Goal: Information Seeking & Learning: Learn about a topic

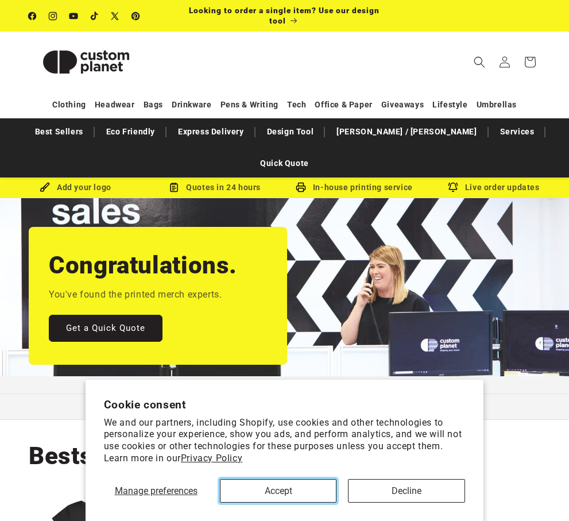
click at [304, 482] on button "Accept" at bounding box center [278, 491] width 117 height 24
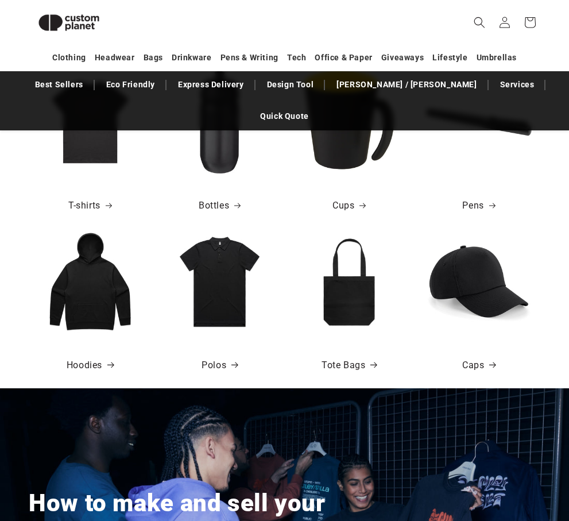
scroll to position [404, 0]
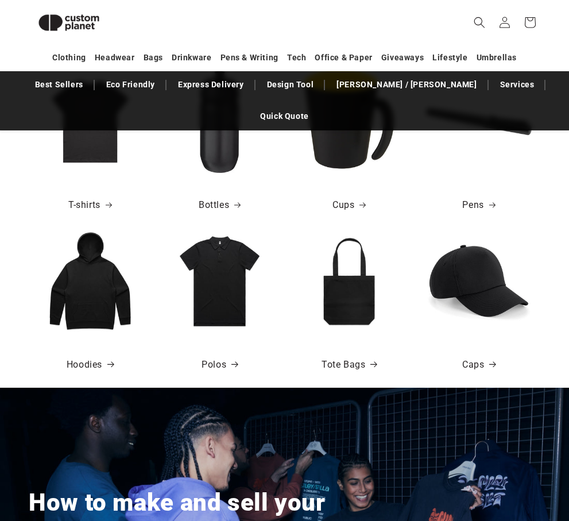
click at [95, 126] on img at bounding box center [90, 122] width 106 height 106
click at [89, 197] on link "T-shirts" at bounding box center [90, 205] width 44 height 17
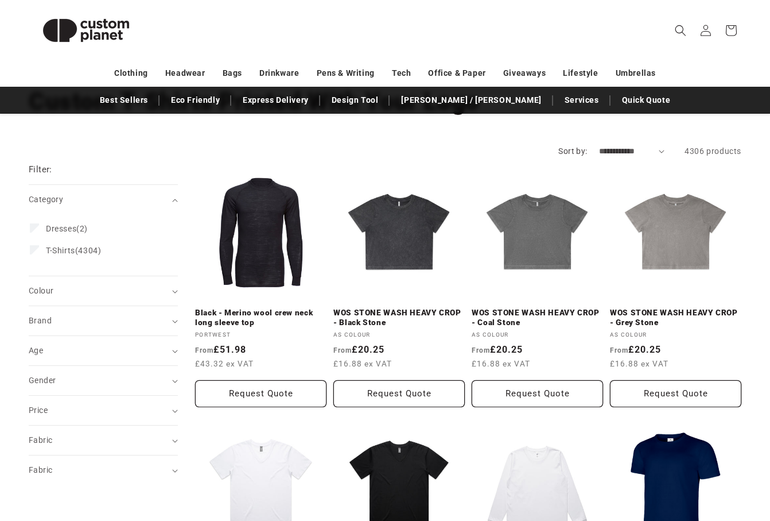
scroll to position [86, 0]
click at [76, 251] on span "T-Shirts (4304)" at bounding box center [73, 250] width 55 height 10
click at [154, 290] on div "Colour (0)" at bounding box center [98, 290] width 139 height 12
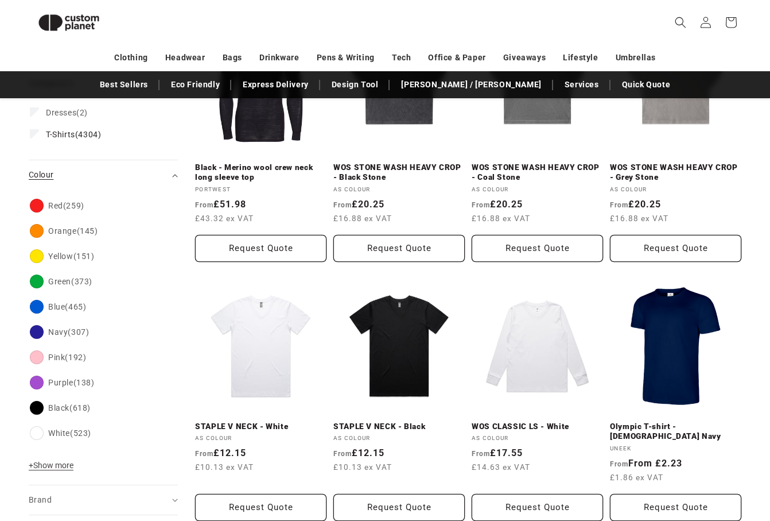
scroll to position [217, 0]
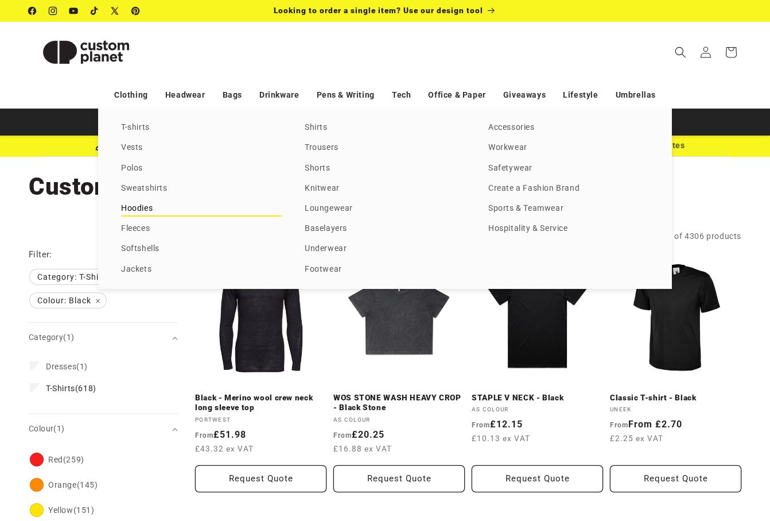
click at [147, 211] on link "Hoodies" at bounding box center [201, 208] width 161 height 15
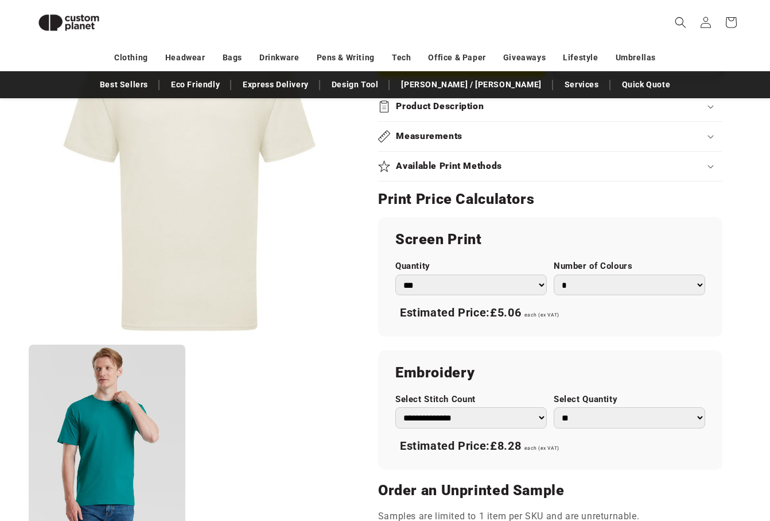
scroll to position [608, 0]
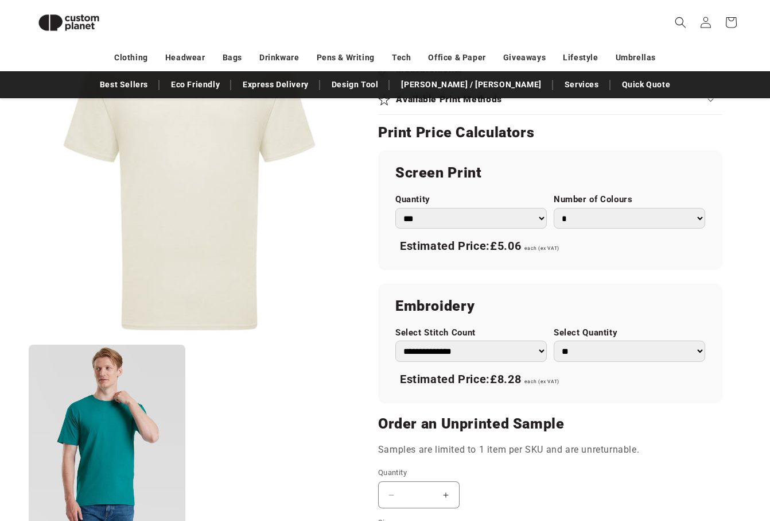
click at [544, 349] on select "**********" at bounding box center [471, 350] width 152 height 21
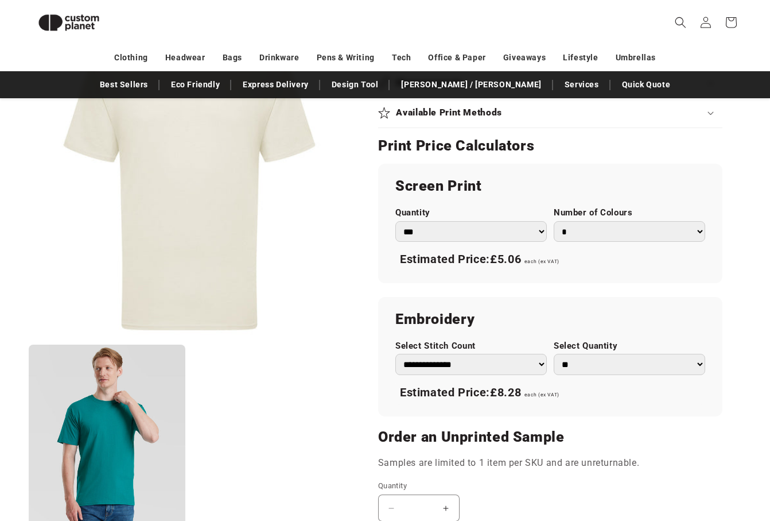
scroll to position [583, 0]
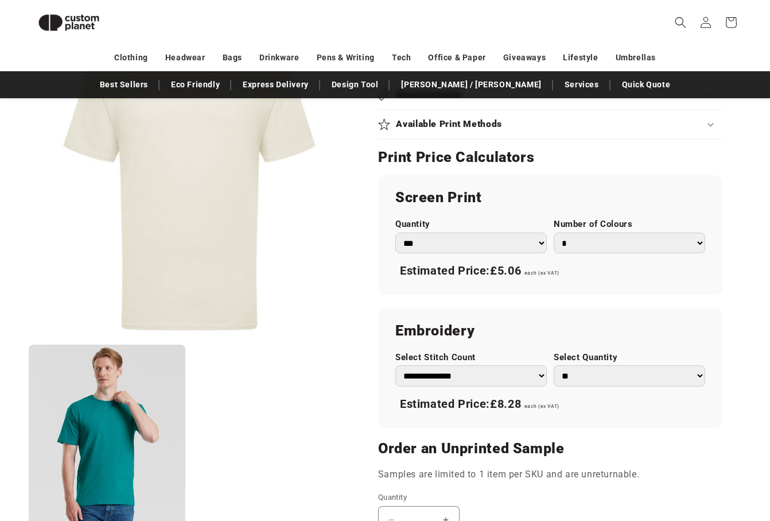
click at [527, 242] on select "*** *** *** **** **** **** ***** *****" at bounding box center [471, 242] width 152 height 21
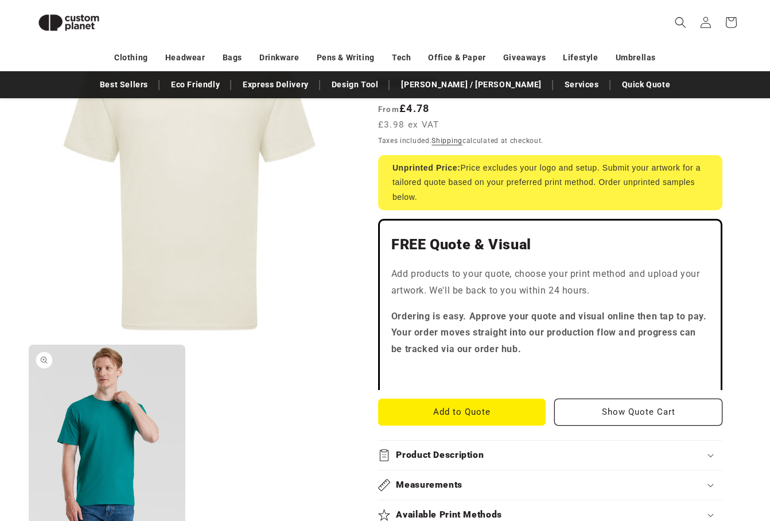
scroll to position [0, 0]
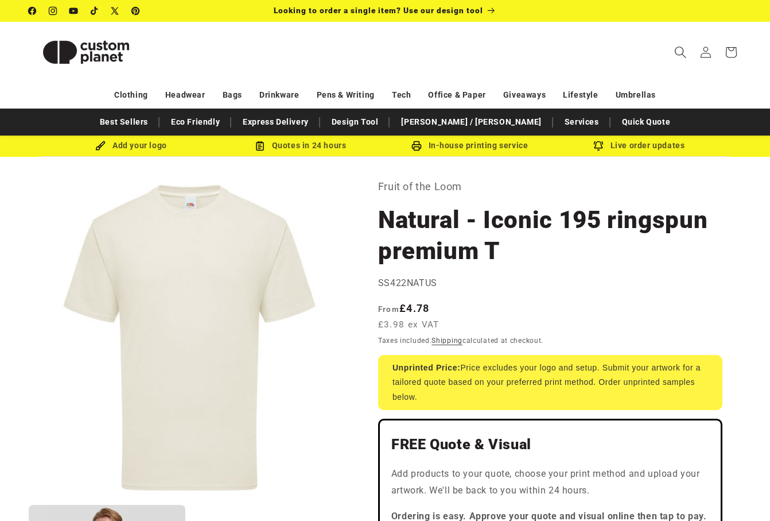
click at [675, 52] on icon "Search" at bounding box center [680, 52] width 12 height 12
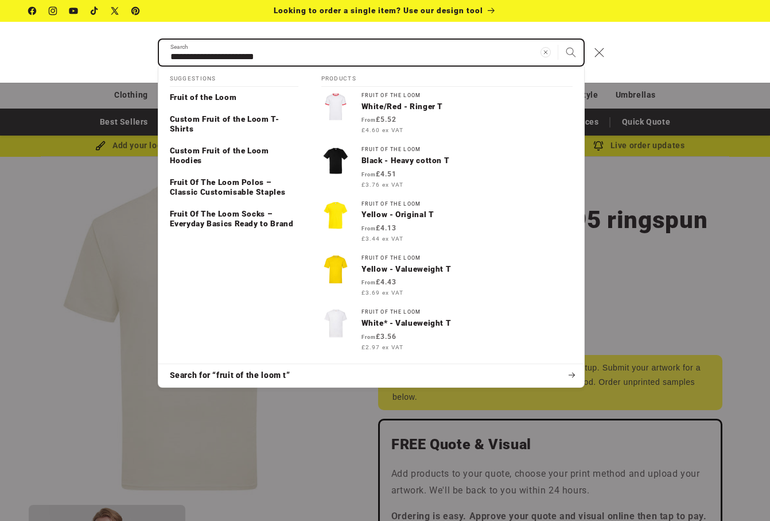
type input "**********"
click at [559, 40] on button "Search" at bounding box center [571, 52] width 25 height 25
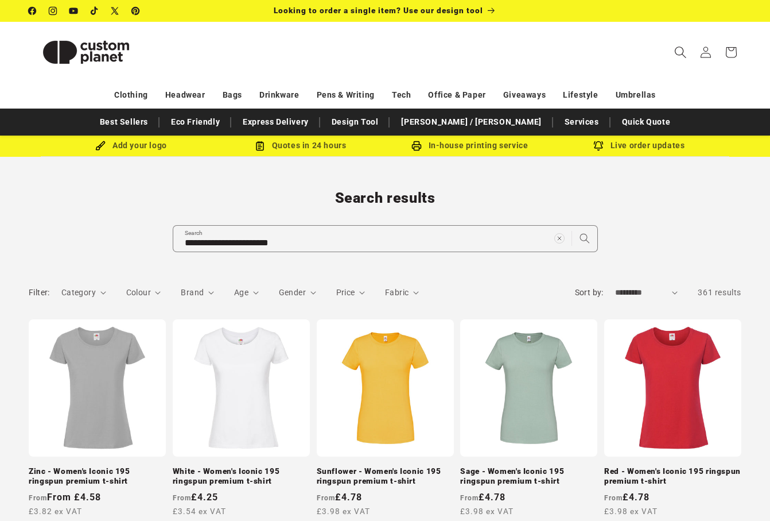
click at [684, 52] on icon "Search" at bounding box center [680, 52] width 12 height 12
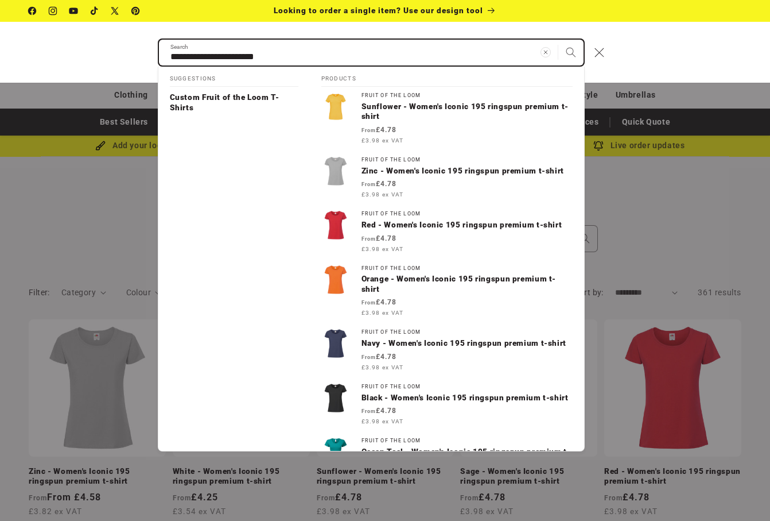
click at [333, 60] on input "**********" at bounding box center [371, 53] width 425 height 26
type input "**********"
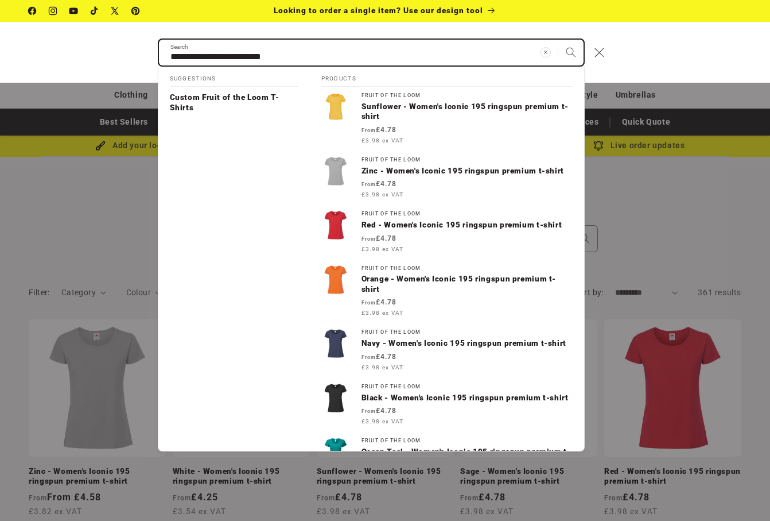
type input "**********"
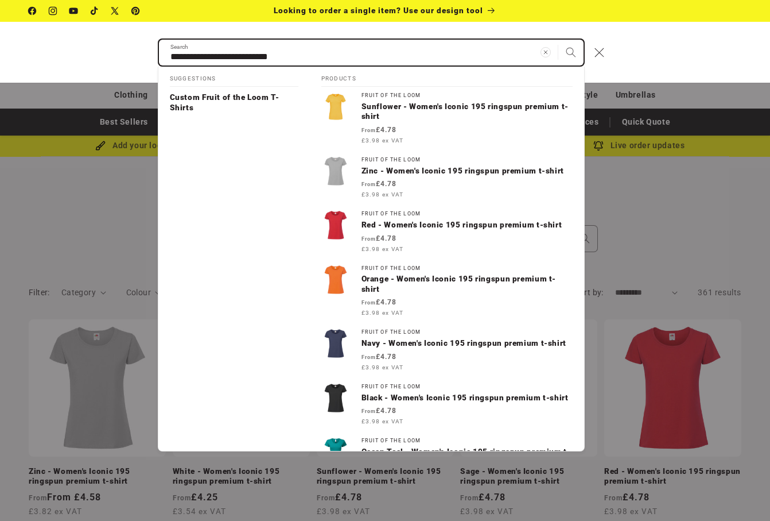
type input "**********"
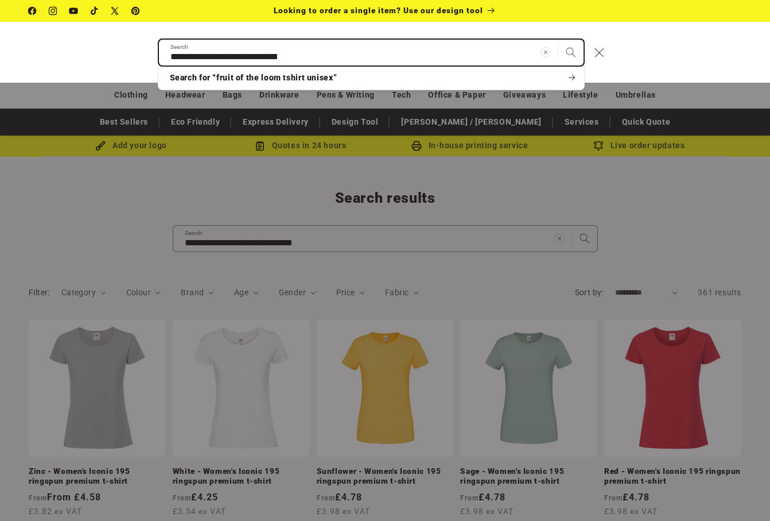
type input "**********"
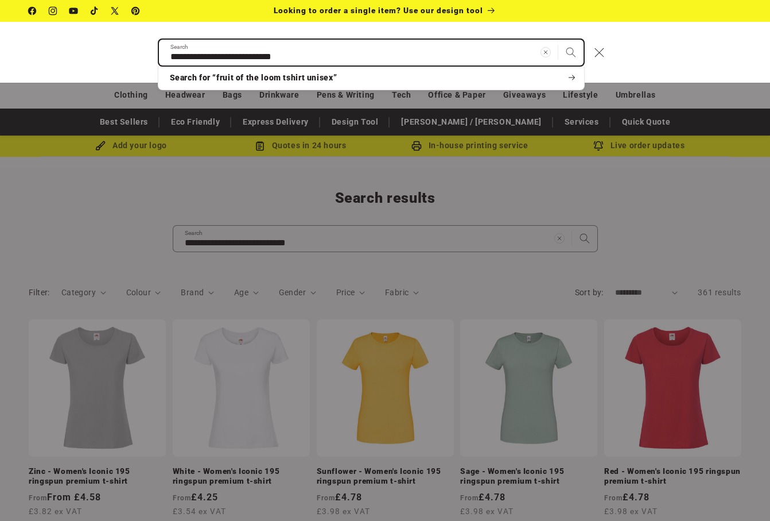
type input "**********"
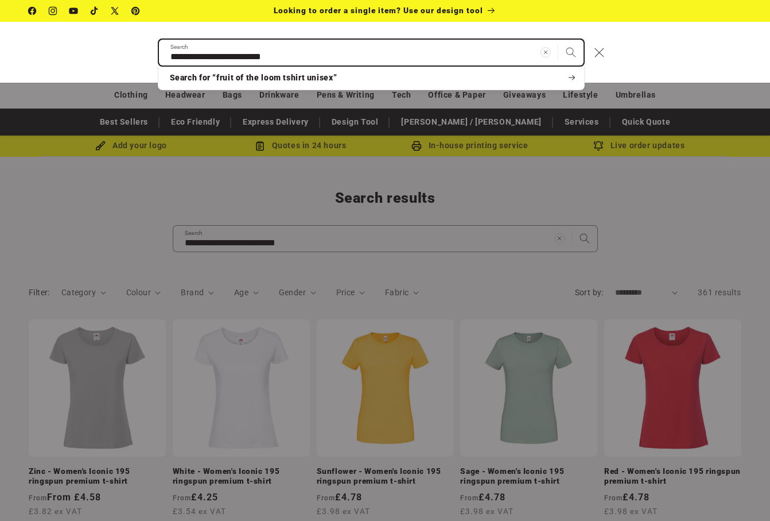
type input "**********"
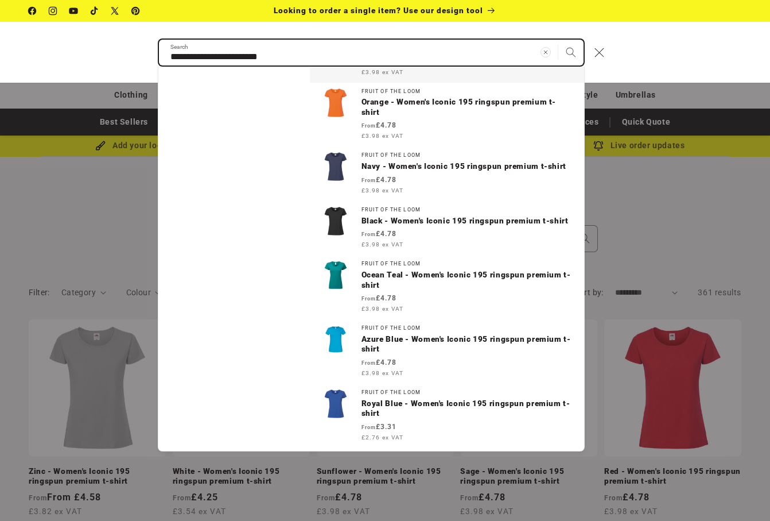
scroll to position [203, 0]
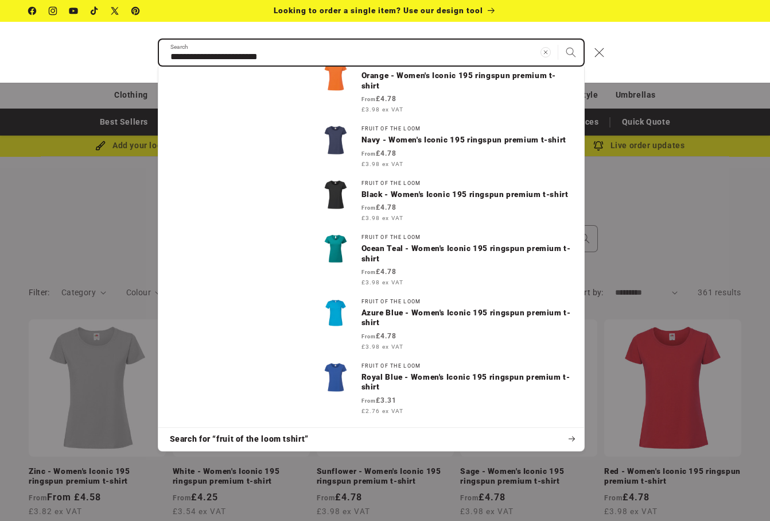
type input "**********"
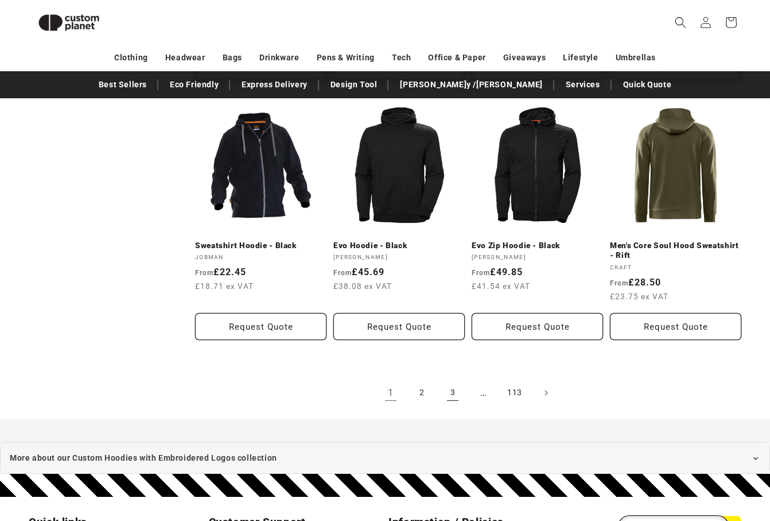
scroll to position [1173, 0]
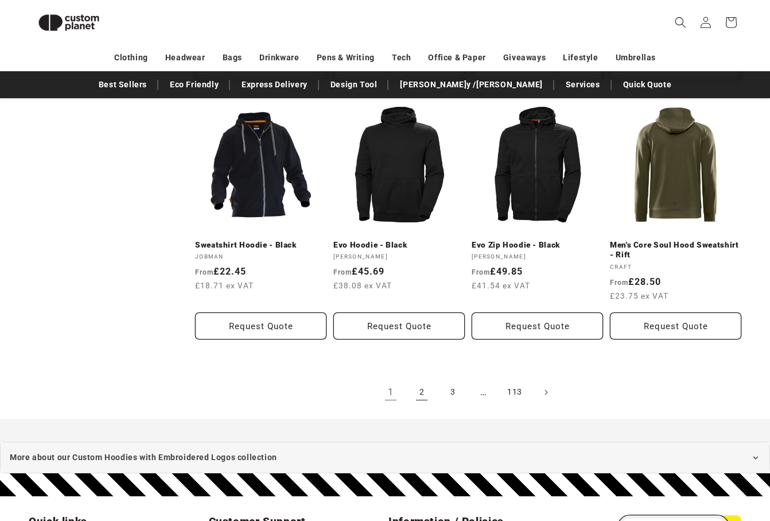
click at [418, 390] on link "2" at bounding box center [421, 391] width 25 height 25
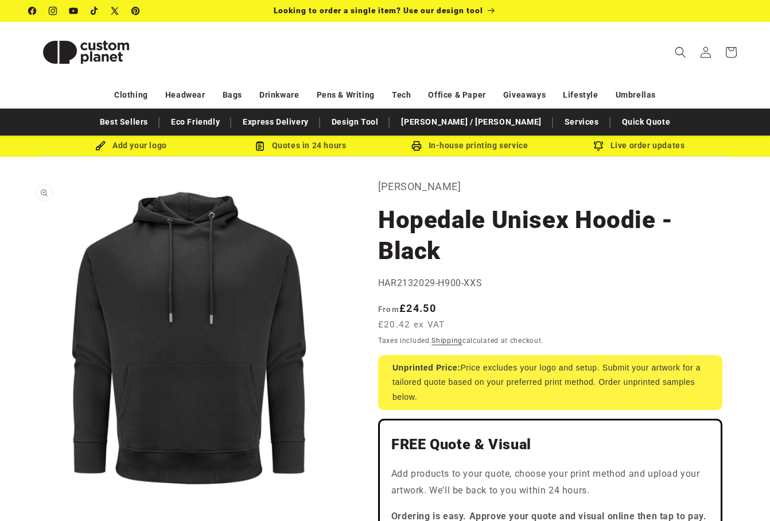
click at [29, 498] on button "Open media 1 in modal" at bounding box center [29, 498] width 0 height 0
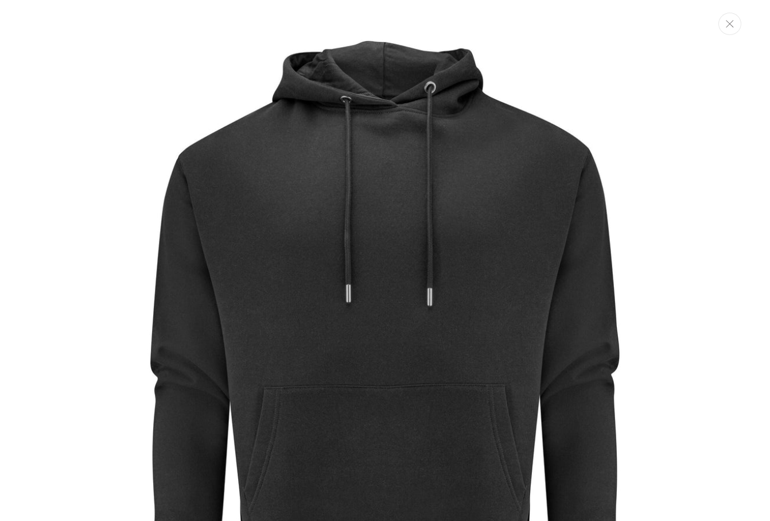
click at [729, 24] on icon "Close" at bounding box center [729, 23] width 7 height 7
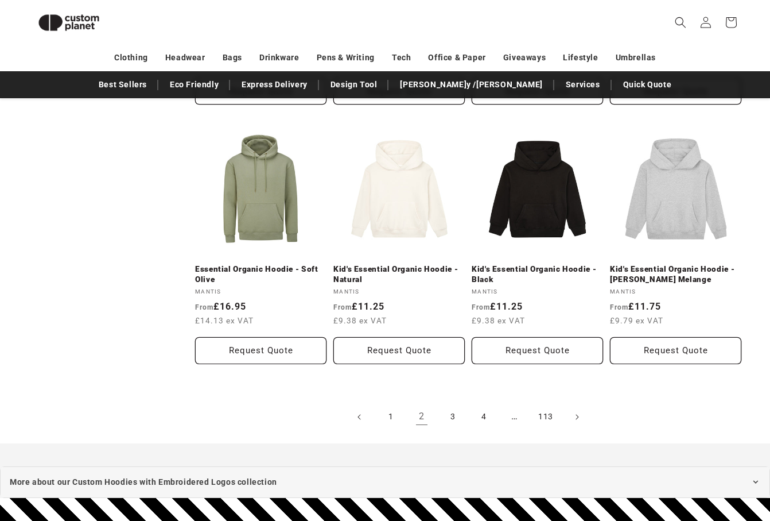
scroll to position [1159, 0]
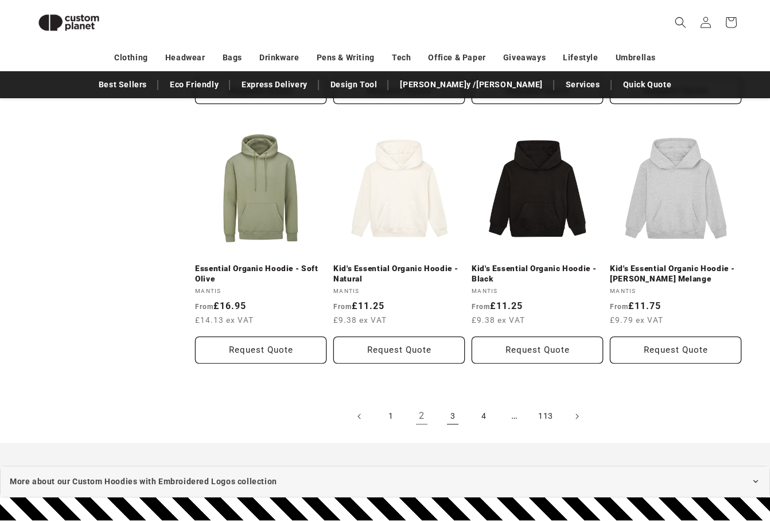
click at [448, 408] on link "3" at bounding box center [452, 416] width 25 height 25
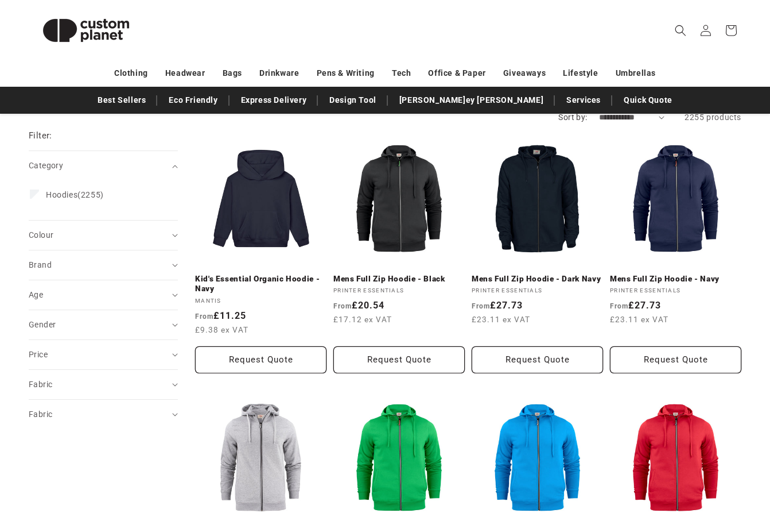
scroll to position [121, 0]
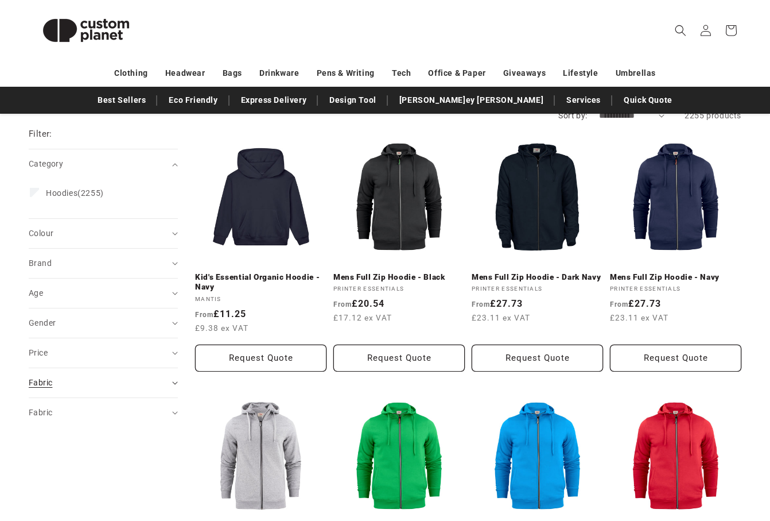
click at [127, 377] on div "Fabric (0)" at bounding box center [98, 383] width 139 height 12
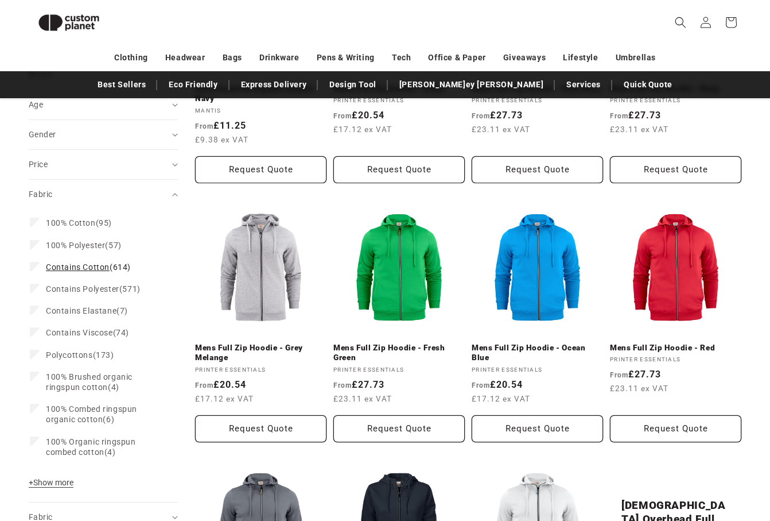
scroll to position [305, 0]
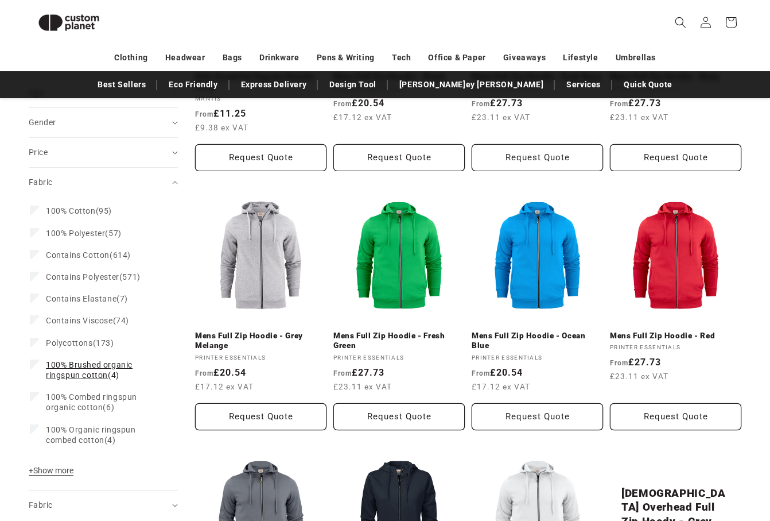
click at [80, 376] on span "100% Brushed organic ringspun cotton" at bounding box center [89, 370] width 87 height 20
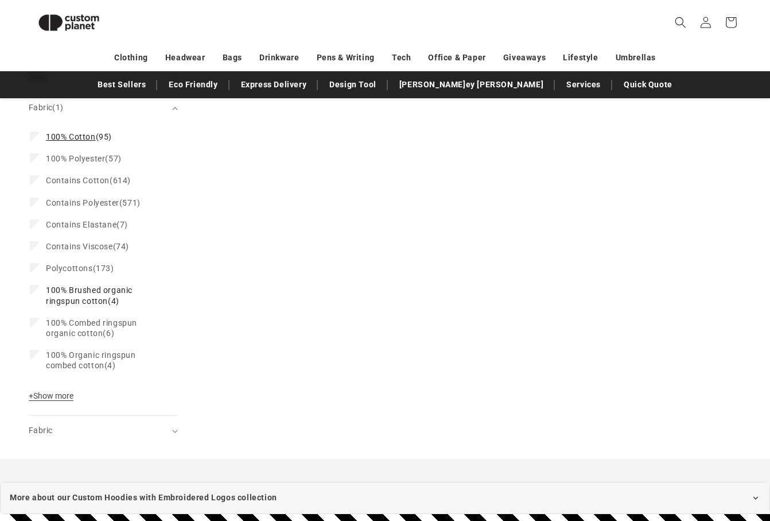
scroll to position [453, 0]
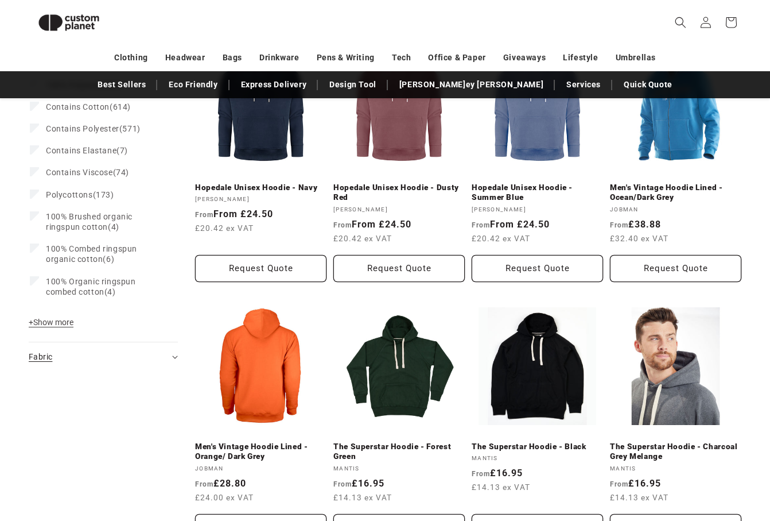
click at [155, 371] on summary "Fabric (0)" at bounding box center [103, 356] width 149 height 29
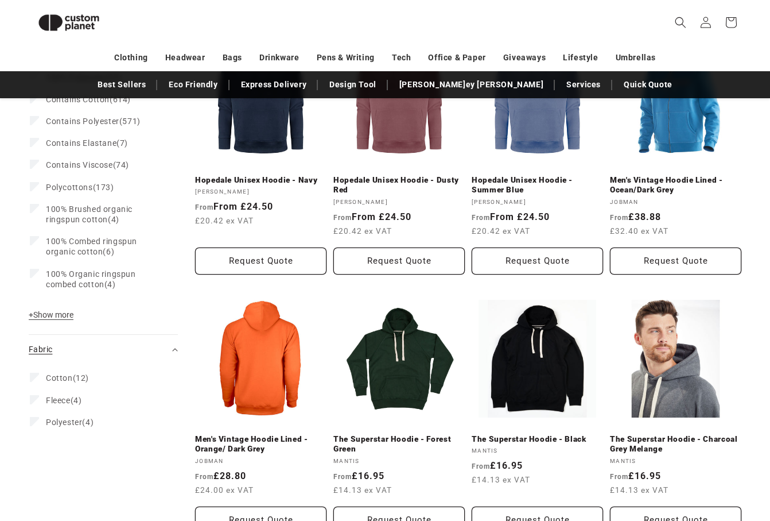
scroll to position [467, 0]
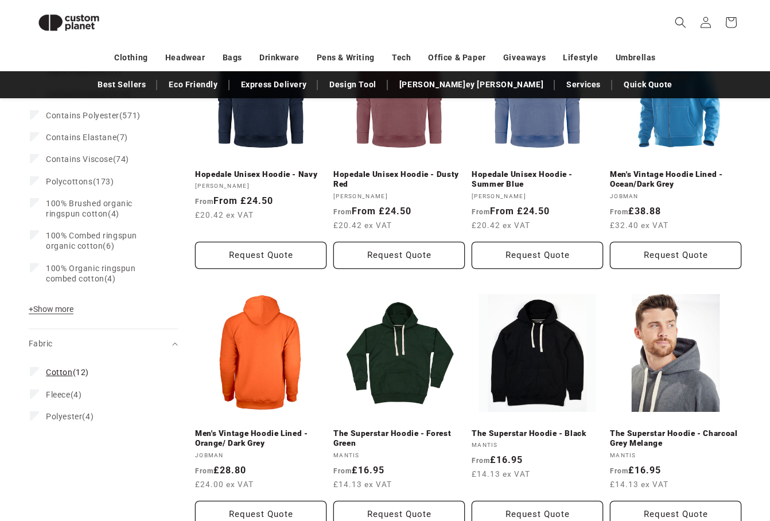
click at [71, 370] on span "Cotton" at bounding box center [59, 371] width 27 height 9
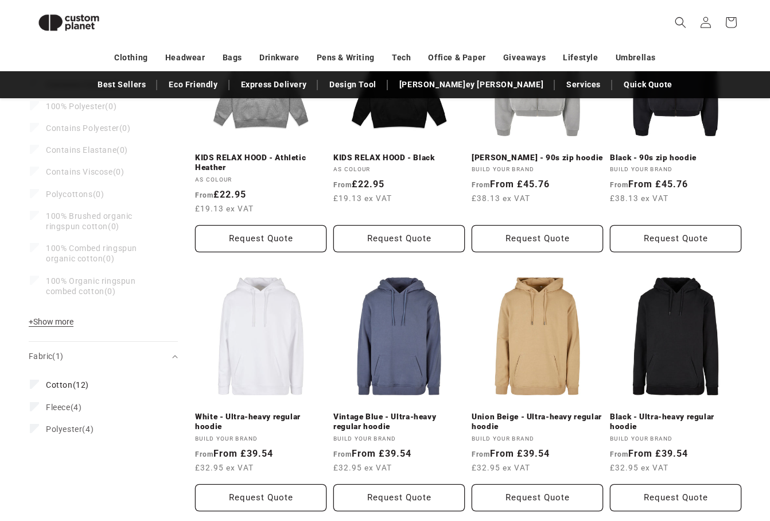
scroll to position [492, 0]
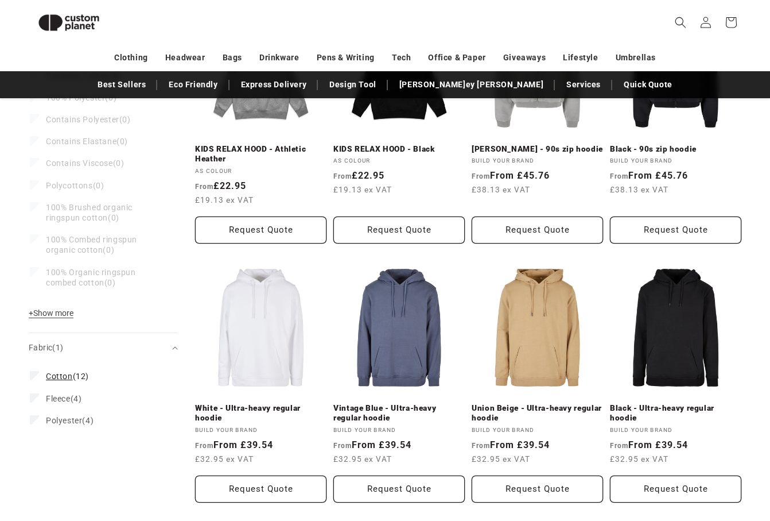
click at [34, 375] on icon at bounding box center [35, 375] width 6 height 4
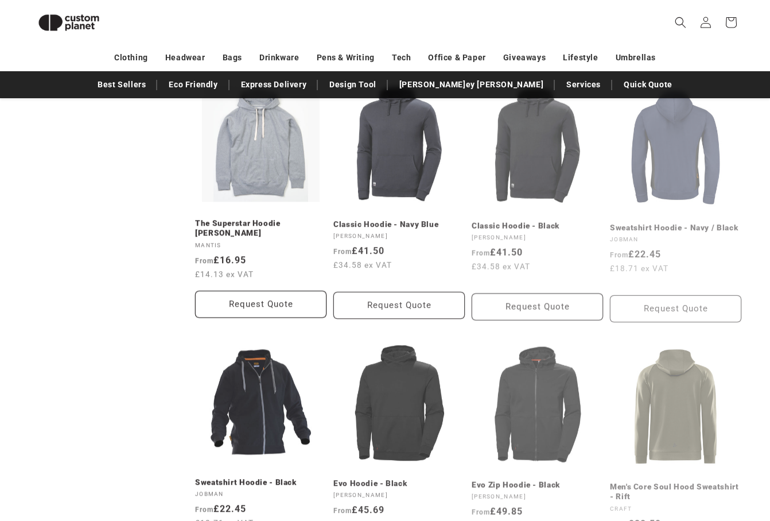
scroll to position [940, 0]
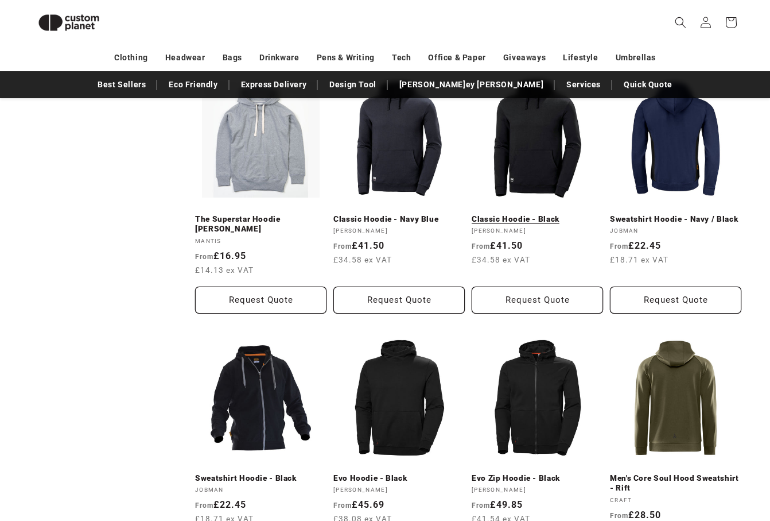
click at [529, 214] on link "Classic Hoodie - Black" at bounding box center [537, 219] width 131 height 10
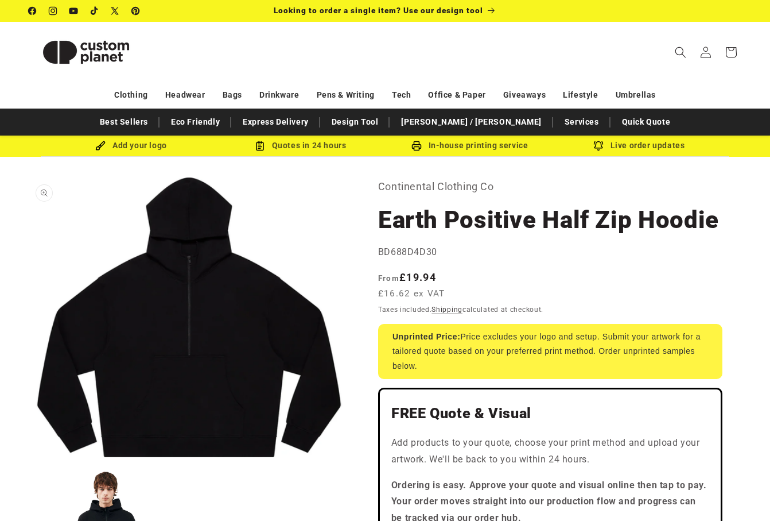
click at [29, 457] on button "Open media 1 in modal" at bounding box center [29, 457] width 0 height 0
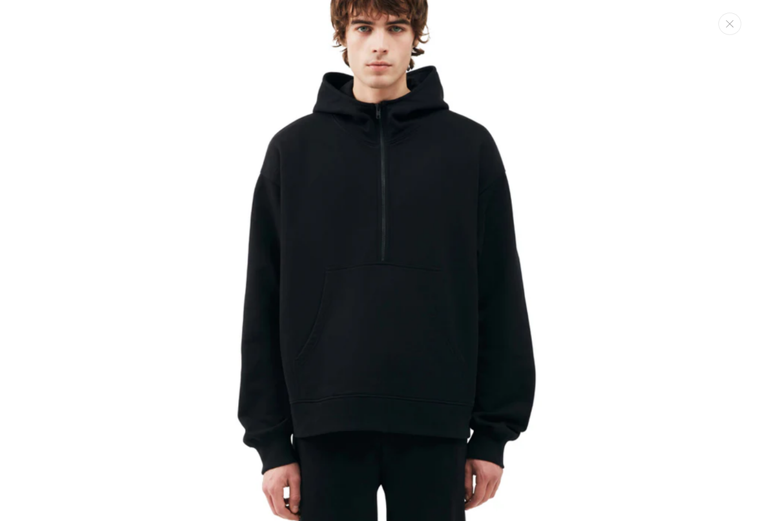
scroll to position [714, 0]
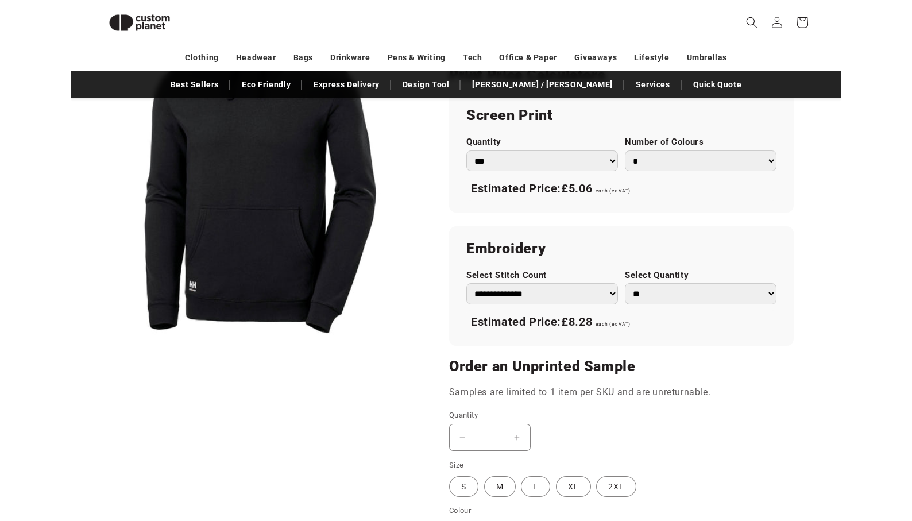
scroll to position [631, 0]
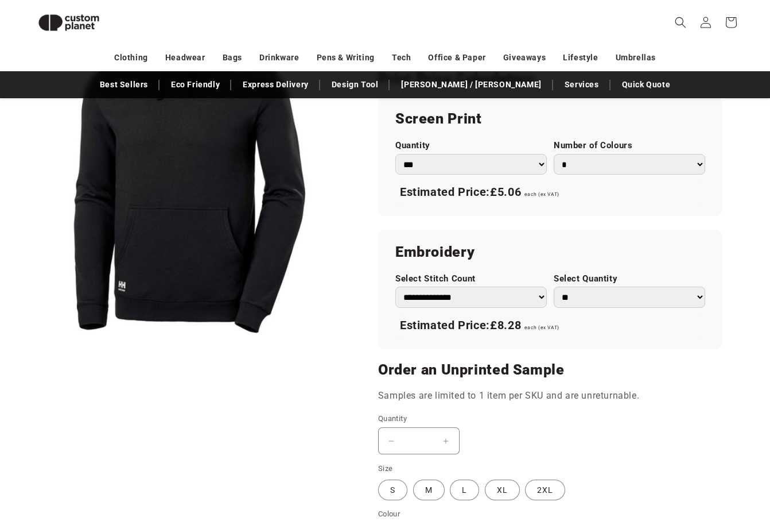
click at [528, 288] on select "**********" at bounding box center [471, 296] width 152 height 21
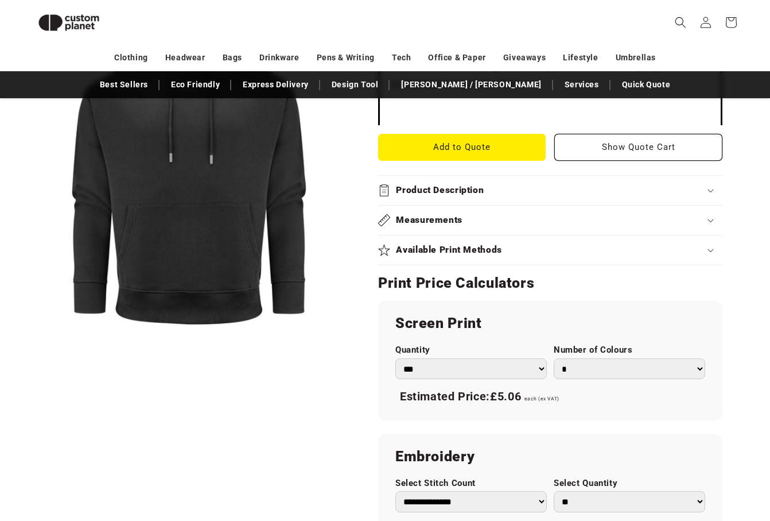
scroll to position [476, 0]
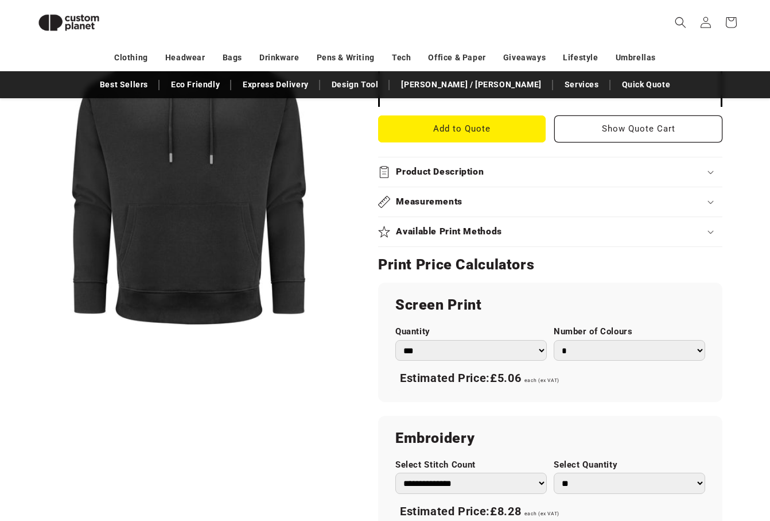
click at [470, 174] on h2 "Product Description" at bounding box center [440, 172] width 88 height 12
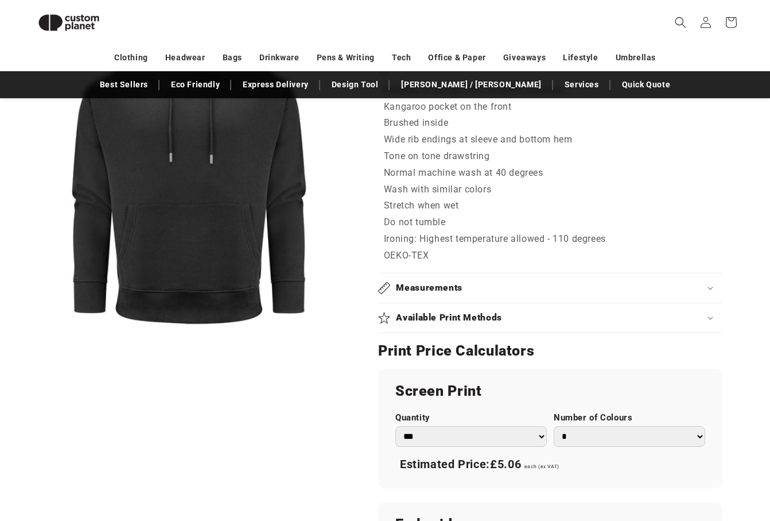
scroll to position [573, 0]
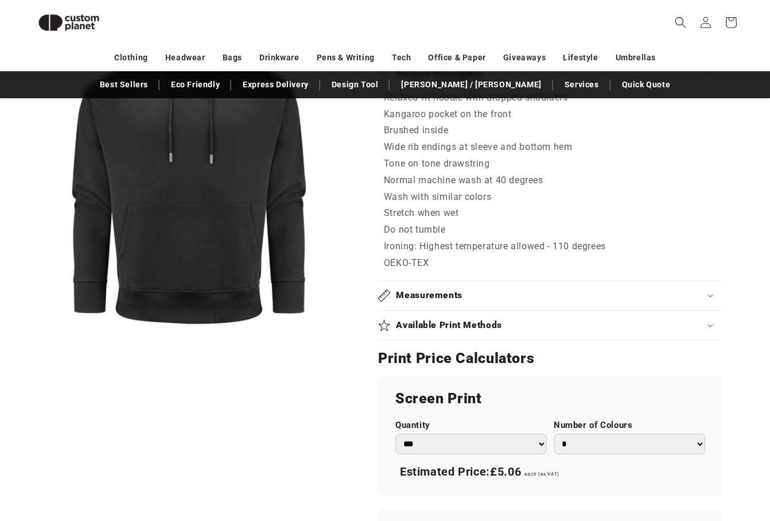
click at [447, 289] on h2 "Measurements" at bounding box center [429, 295] width 67 height 12
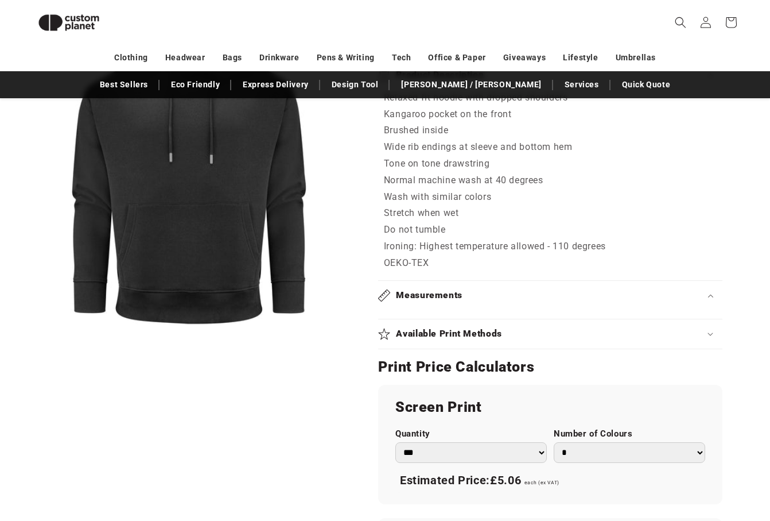
click at [464, 298] on div "Measurements" at bounding box center [550, 295] width 344 height 12
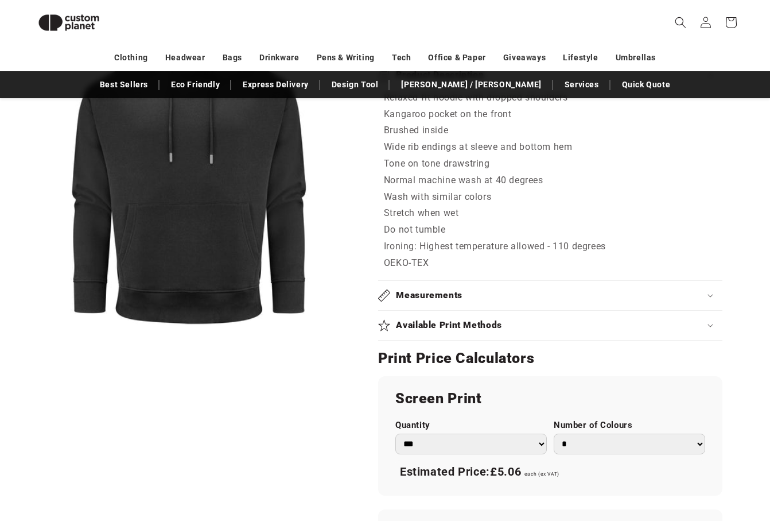
click at [464, 298] on div "Measurements" at bounding box center [550, 295] width 344 height 12
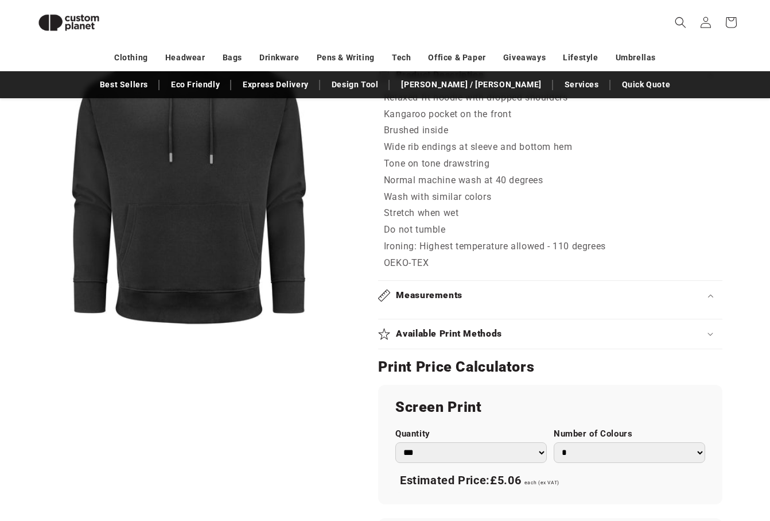
click at [461, 331] on h2 "Available Print Methods" at bounding box center [449, 334] width 106 height 12
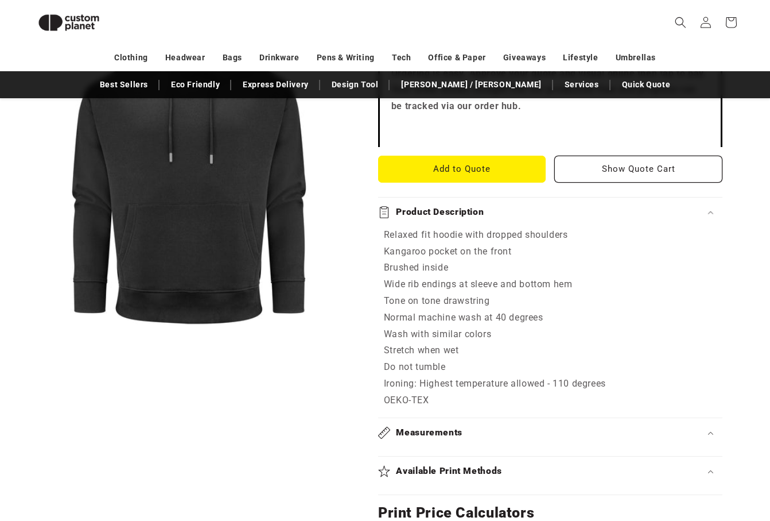
scroll to position [425, 0]
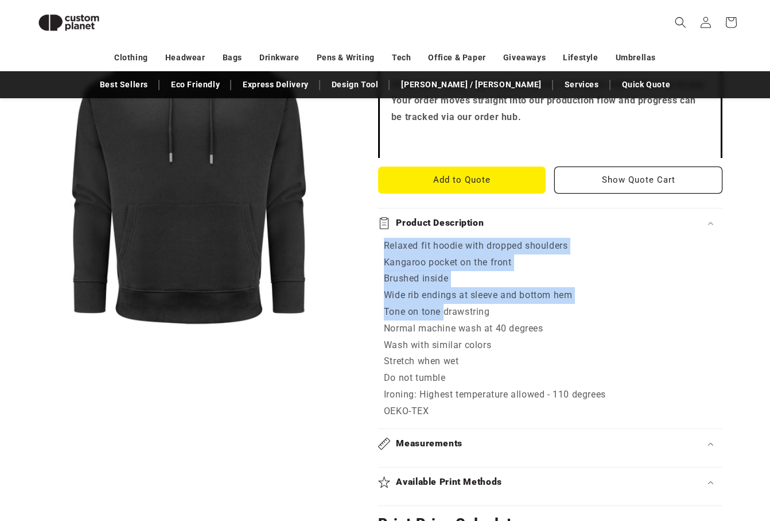
drag, startPoint x: 386, startPoint y: 244, endPoint x: 444, endPoint y: 315, distance: 91.4
click at [444, 315] on div "Relaxed fit hoodie with dropped shoulders Kangaroo pocket on the front Brushed …" at bounding box center [550, 329] width 344 height 182
click at [444, 315] on li "Tone on tone drawstring" at bounding box center [550, 312] width 333 height 17
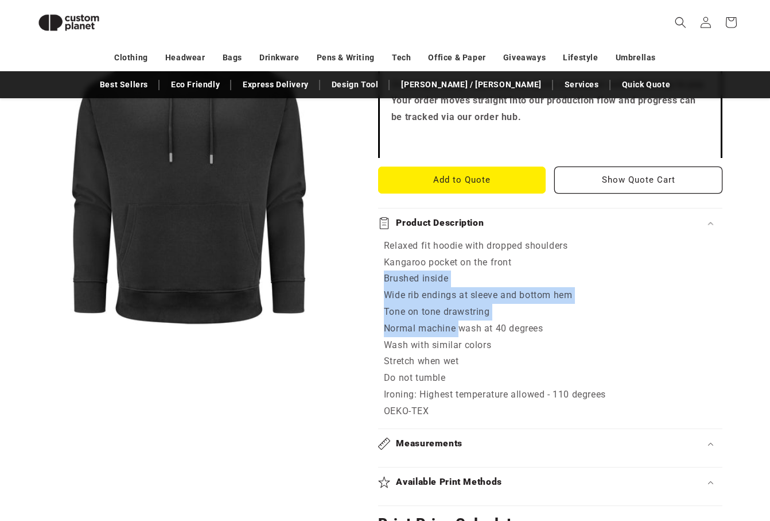
drag, startPoint x: 381, startPoint y: 276, endPoint x: 459, endPoint y: 328, distance: 93.9
click at [459, 328] on div "Relaxed fit hoodie with dropped shoulders Kangaroo pocket on the front Brushed …" at bounding box center [550, 329] width 344 height 182
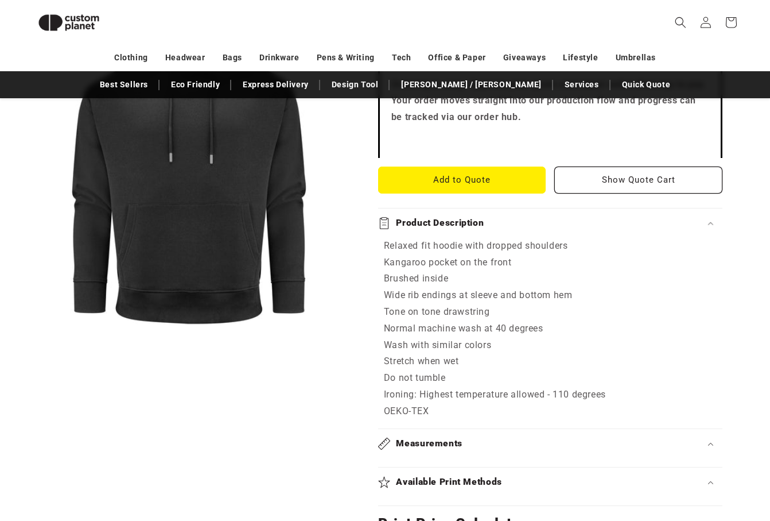
click at [459, 387] on li "Ironing: Highest temperature allowed - 110 degrees" at bounding box center [550, 394] width 333 height 17
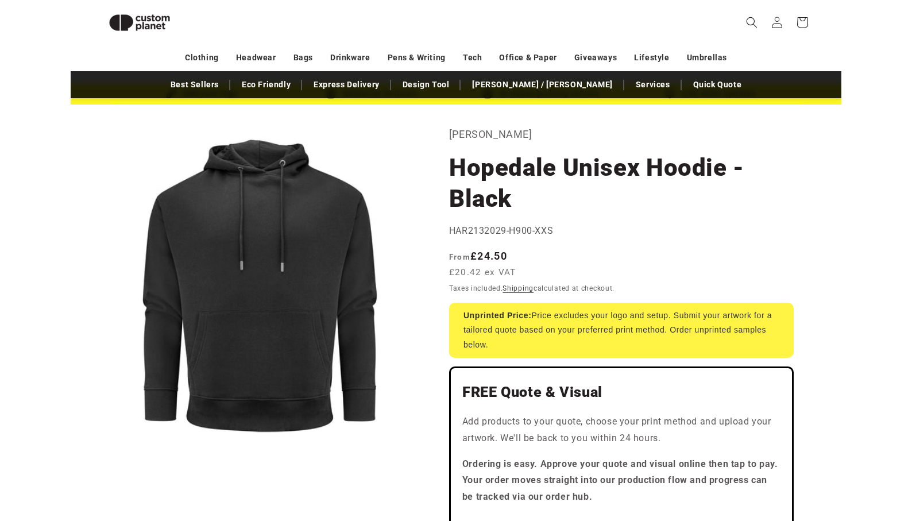
scroll to position [0, 0]
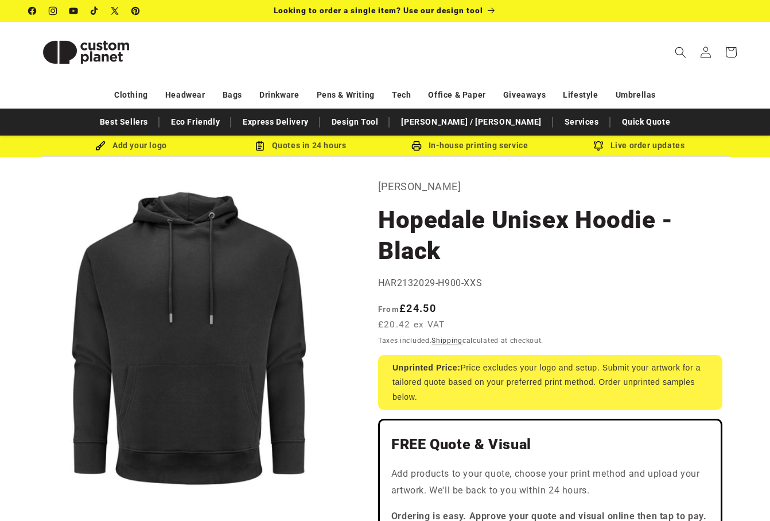
drag, startPoint x: 2, startPoint y: 226, endPoint x: -32, endPoint y: 224, distance: 33.9
click at [0, 224] on html "Skip to content Facebook Instagram YouTube TikTok X (Twitter) Pinterest Looking…" at bounding box center [385, 260] width 770 height 521
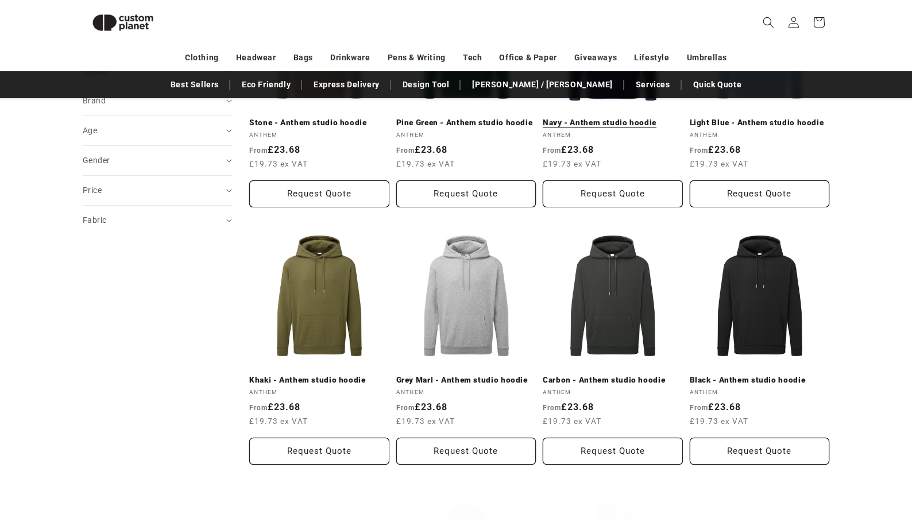
scroll to position [273, 0]
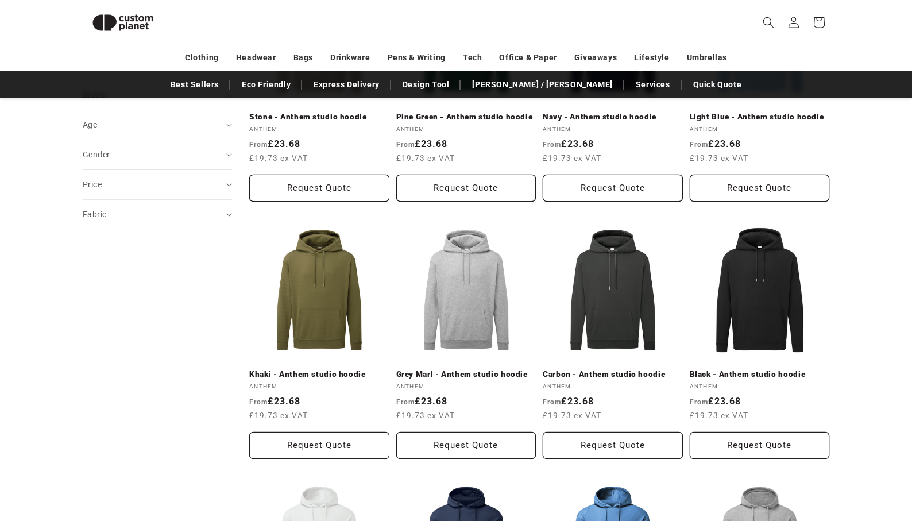
click at [772, 369] on link "Black - Anthem studio hoodie" at bounding box center [759, 374] width 140 height 10
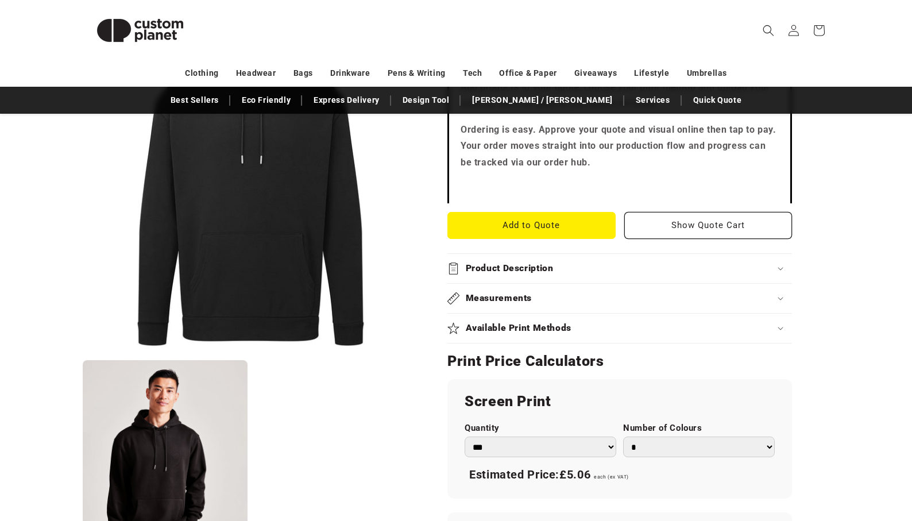
scroll to position [371, 0]
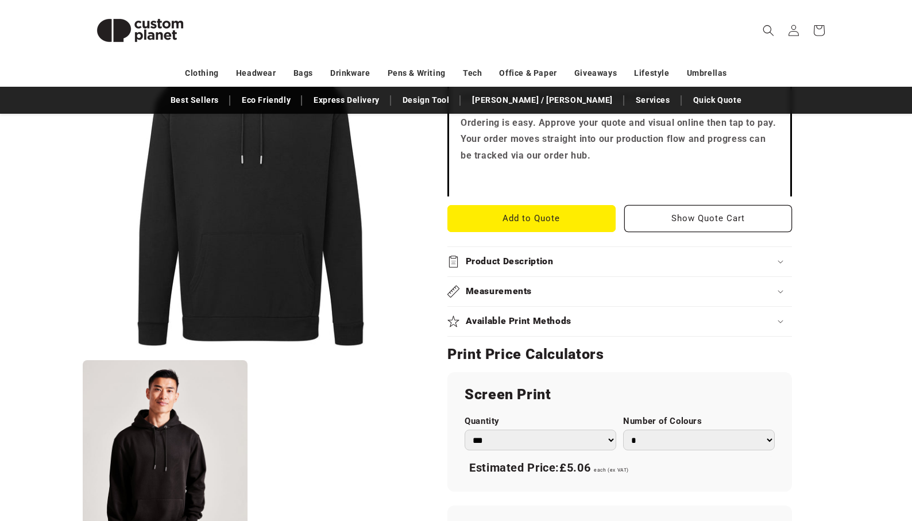
click at [526, 261] on h2 "Product Description" at bounding box center [510, 261] width 88 height 12
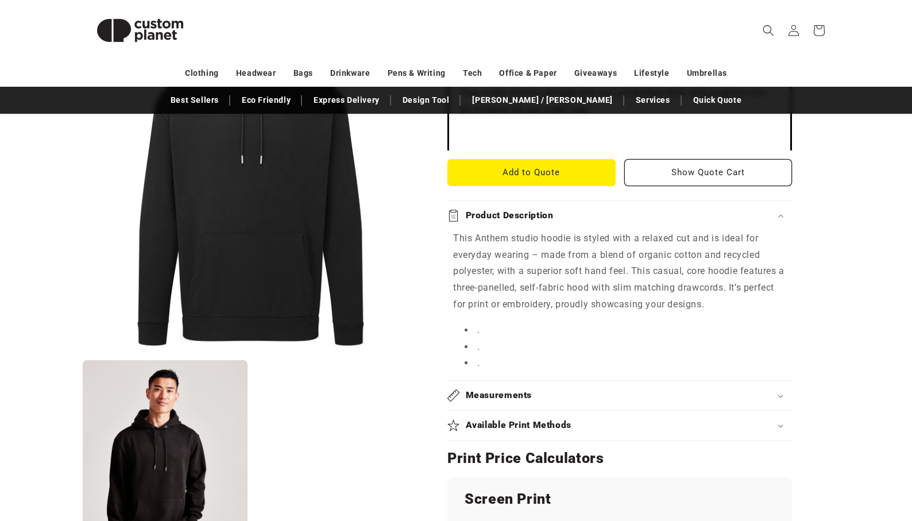
scroll to position [424, 0]
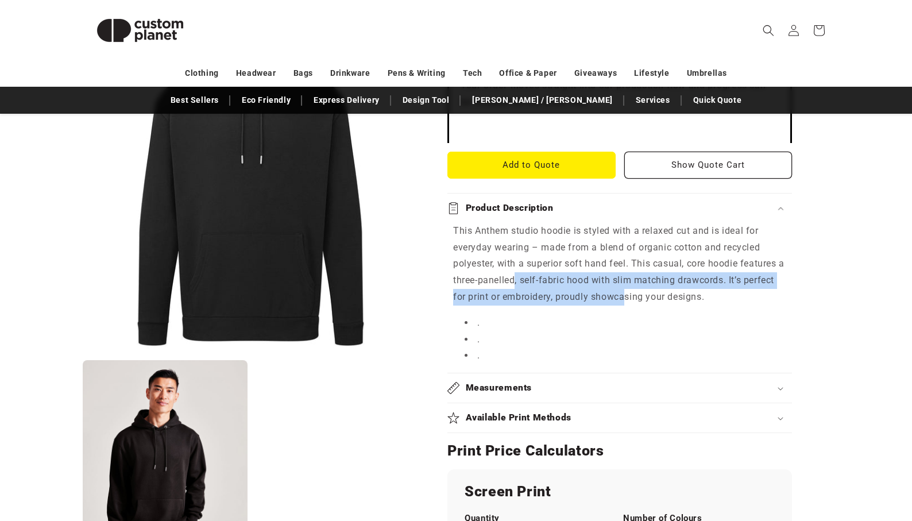
drag, startPoint x: 521, startPoint y: 276, endPoint x: 625, endPoint y: 293, distance: 105.9
click at [625, 293] on p "This Anthem studio hoodie is styled with a relaxed cut and is ideal for everyda…" at bounding box center [619, 264] width 333 height 83
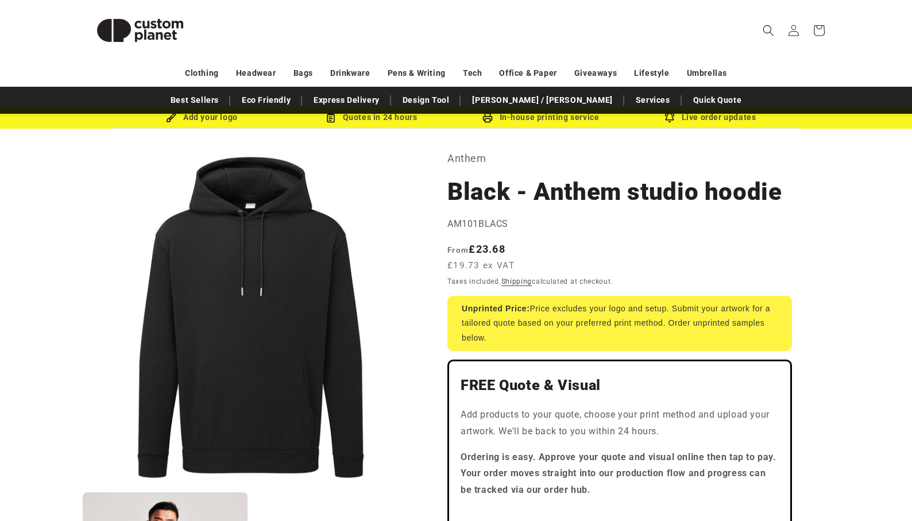
scroll to position [29, 0]
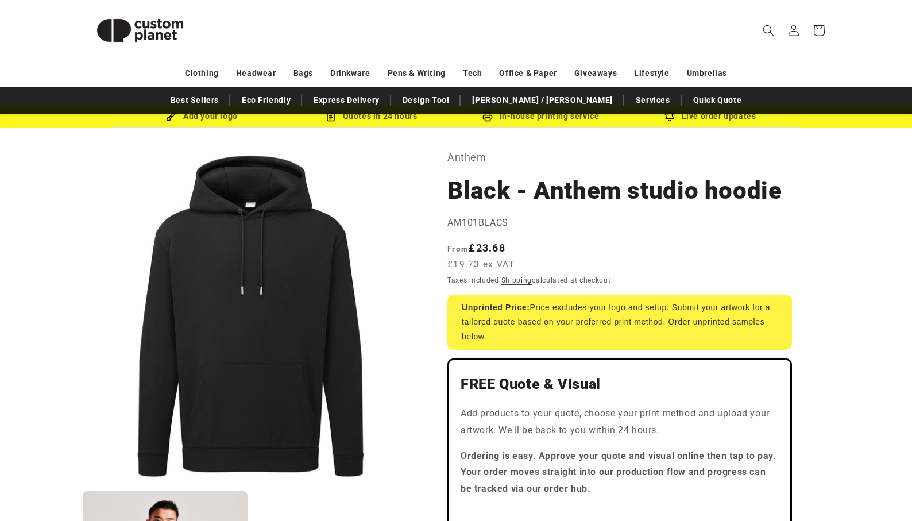
click at [503, 199] on h1 "Black - Anthem studio hoodie" at bounding box center [619, 190] width 344 height 31
